Goal: Find specific page/section: Find specific page/section

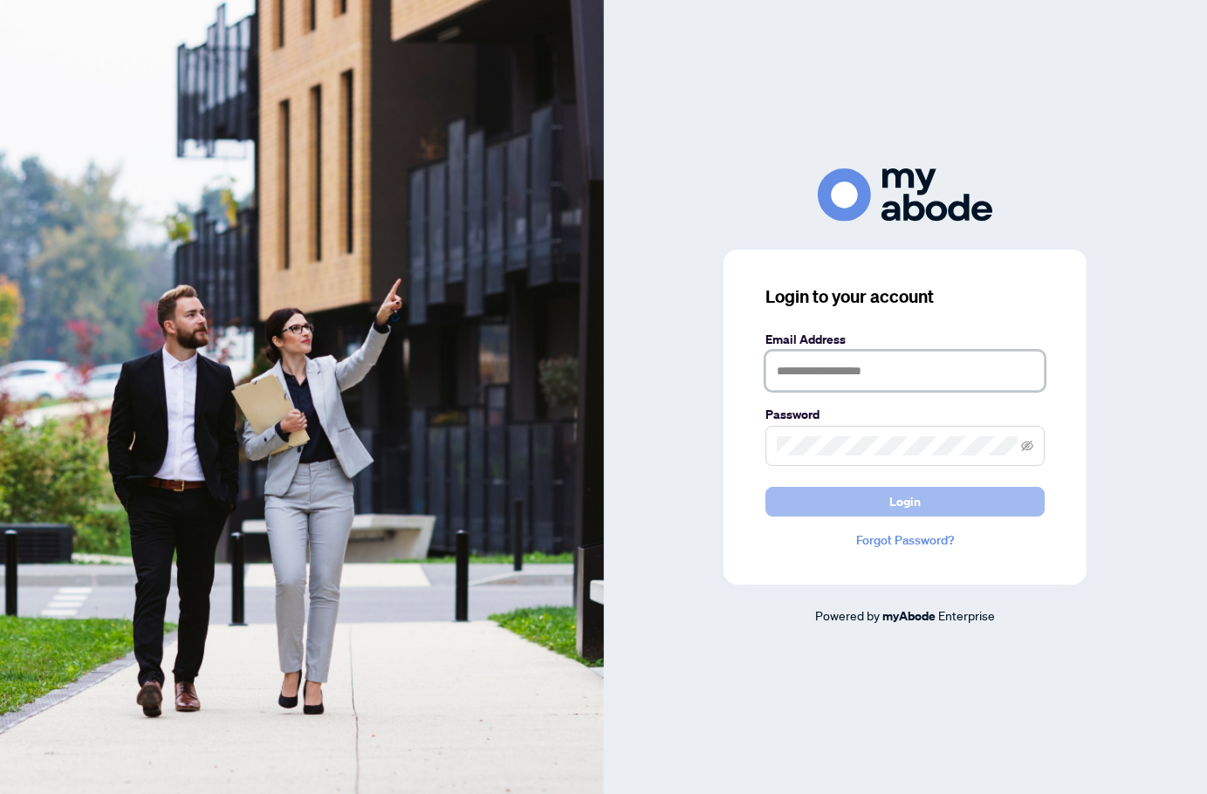
type input "**********"
click at [906, 504] on span "Login" at bounding box center [904, 502] width 31 height 28
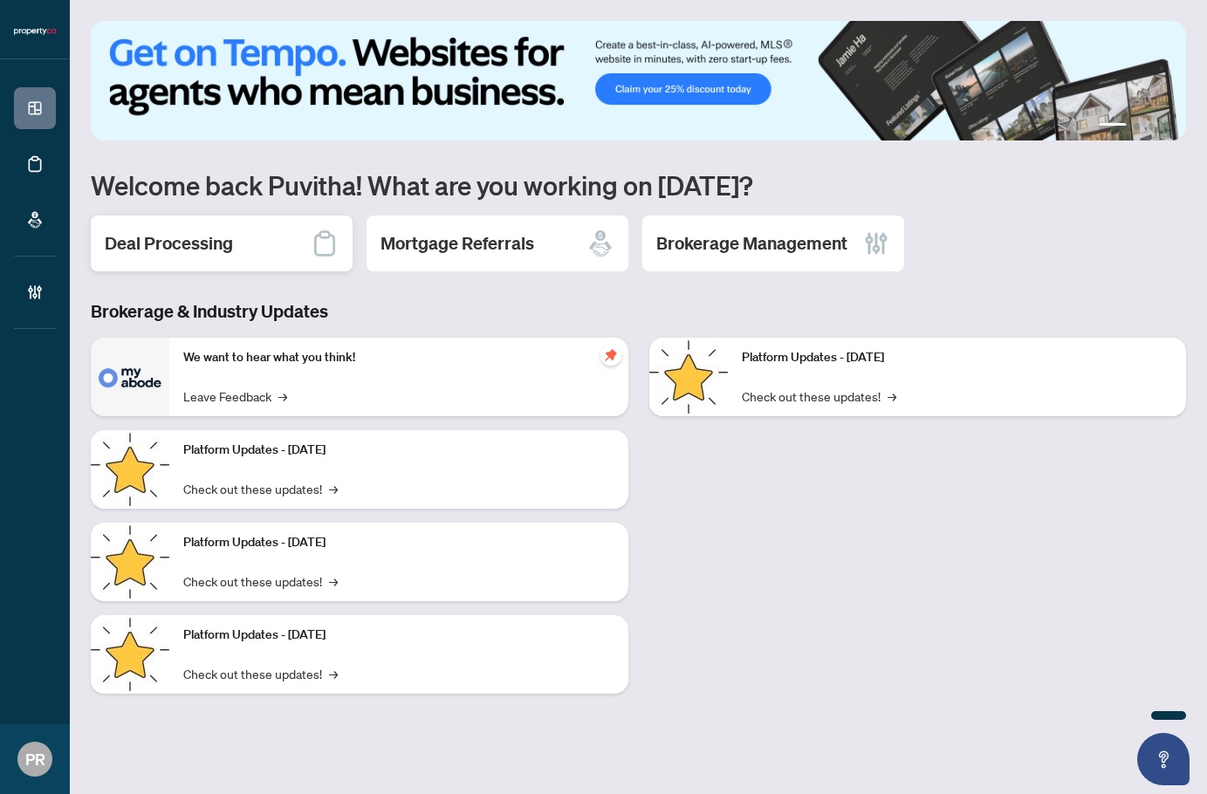
click at [304, 246] on div "Deal Processing" at bounding box center [222, 243] width 262 height 56
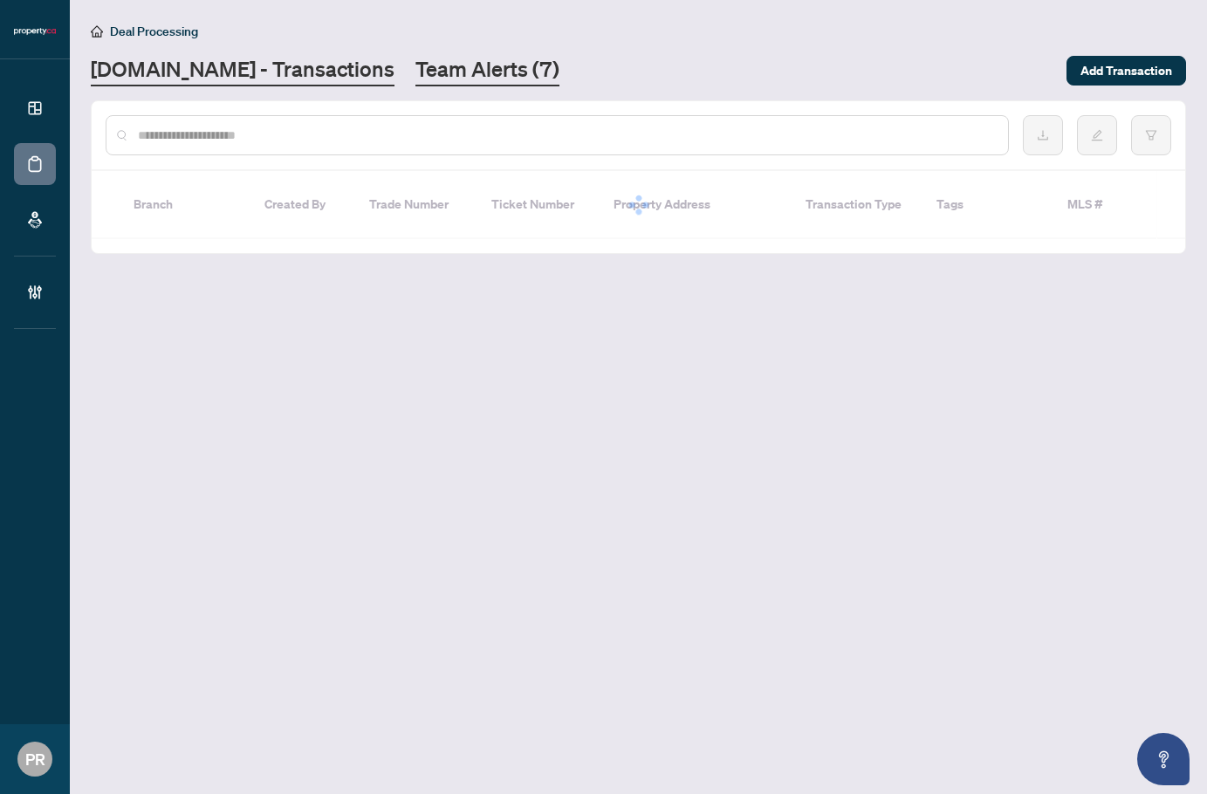
click at [435, 76] on link "Team Alerts (7)" at bounding box center [487, 70] width 144 height 31
